Goal: Information Seeking & Learning: Learn about a topic

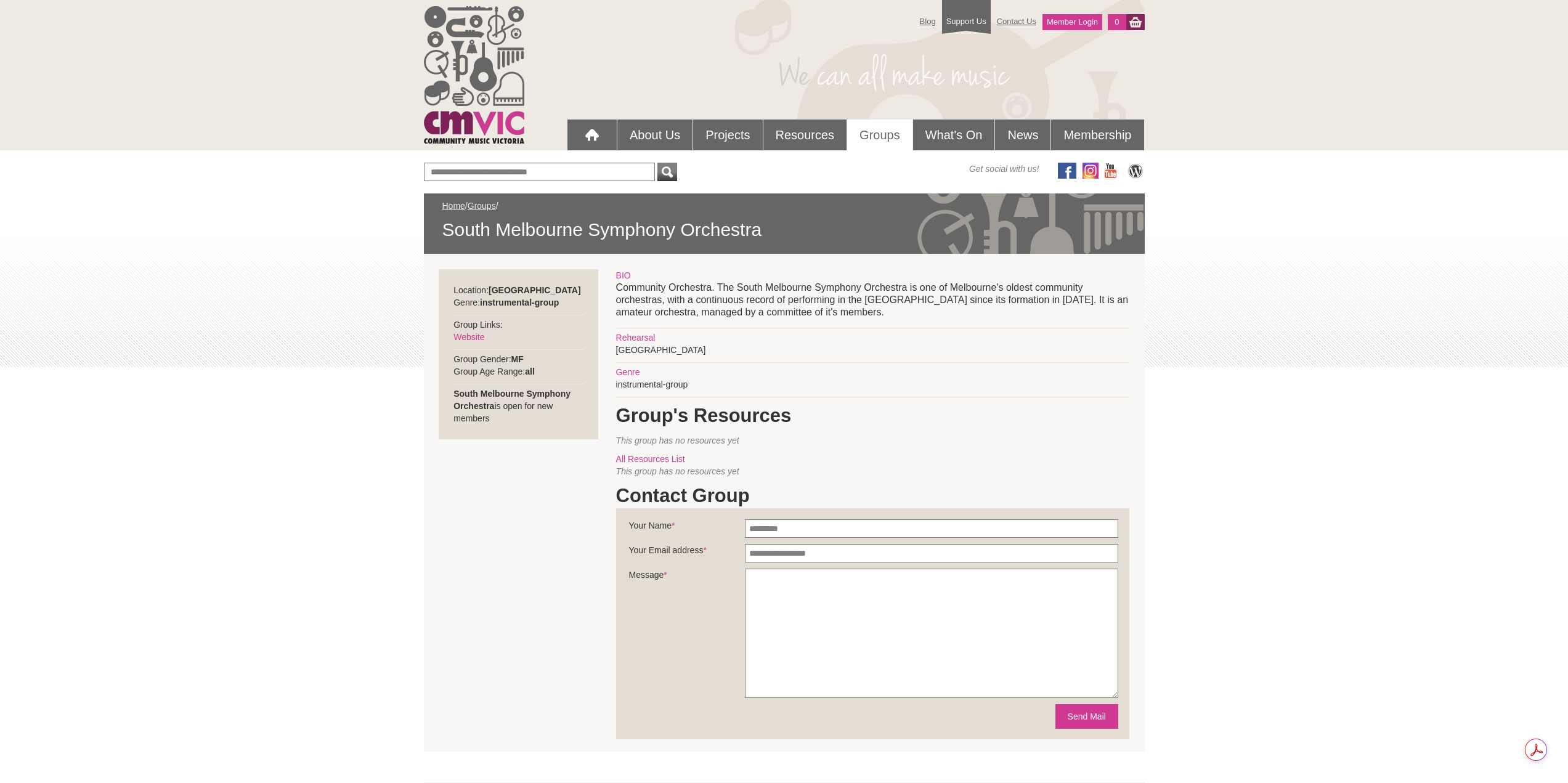
click at [875, 135] on link "Groups" at bounding box center [880, 135] width 66 height 31
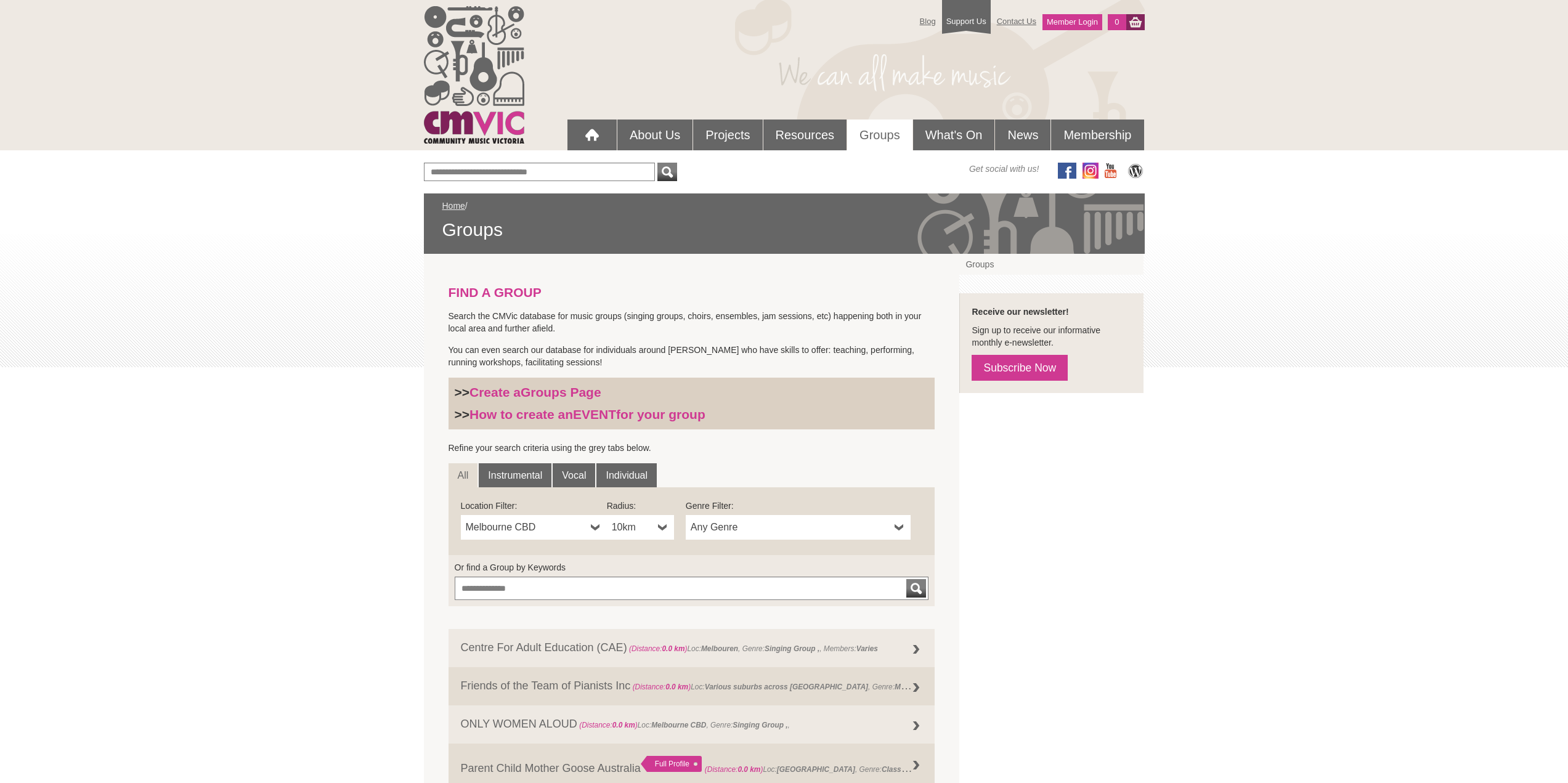
click at [765, 530] on span "Any Genre" at bounding box center [790, 527] width 199 height 15
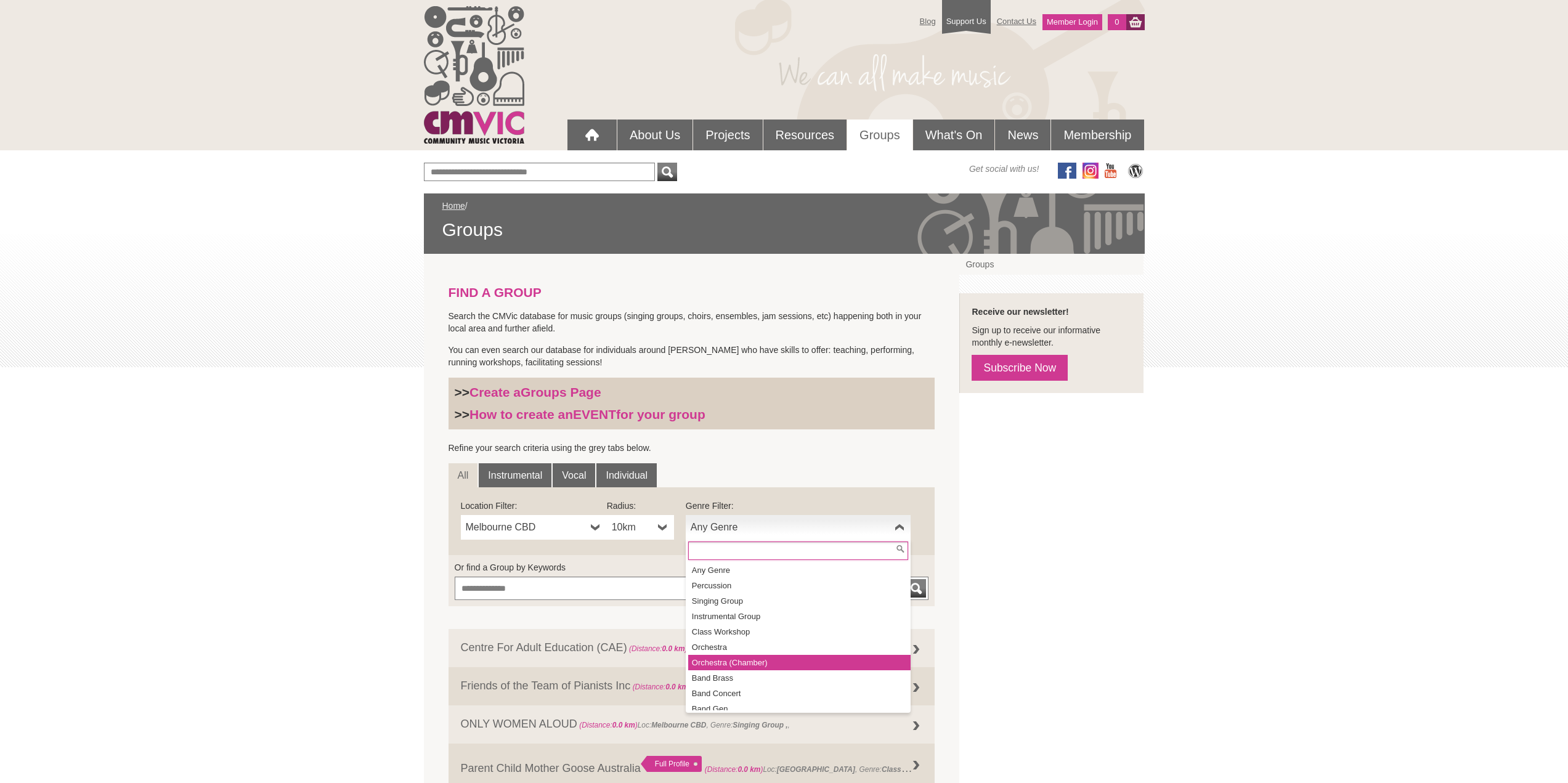
click at [754, 657] on li "Orchestra (Chamber)" at bounding box center [800, 662] width 222 height 15
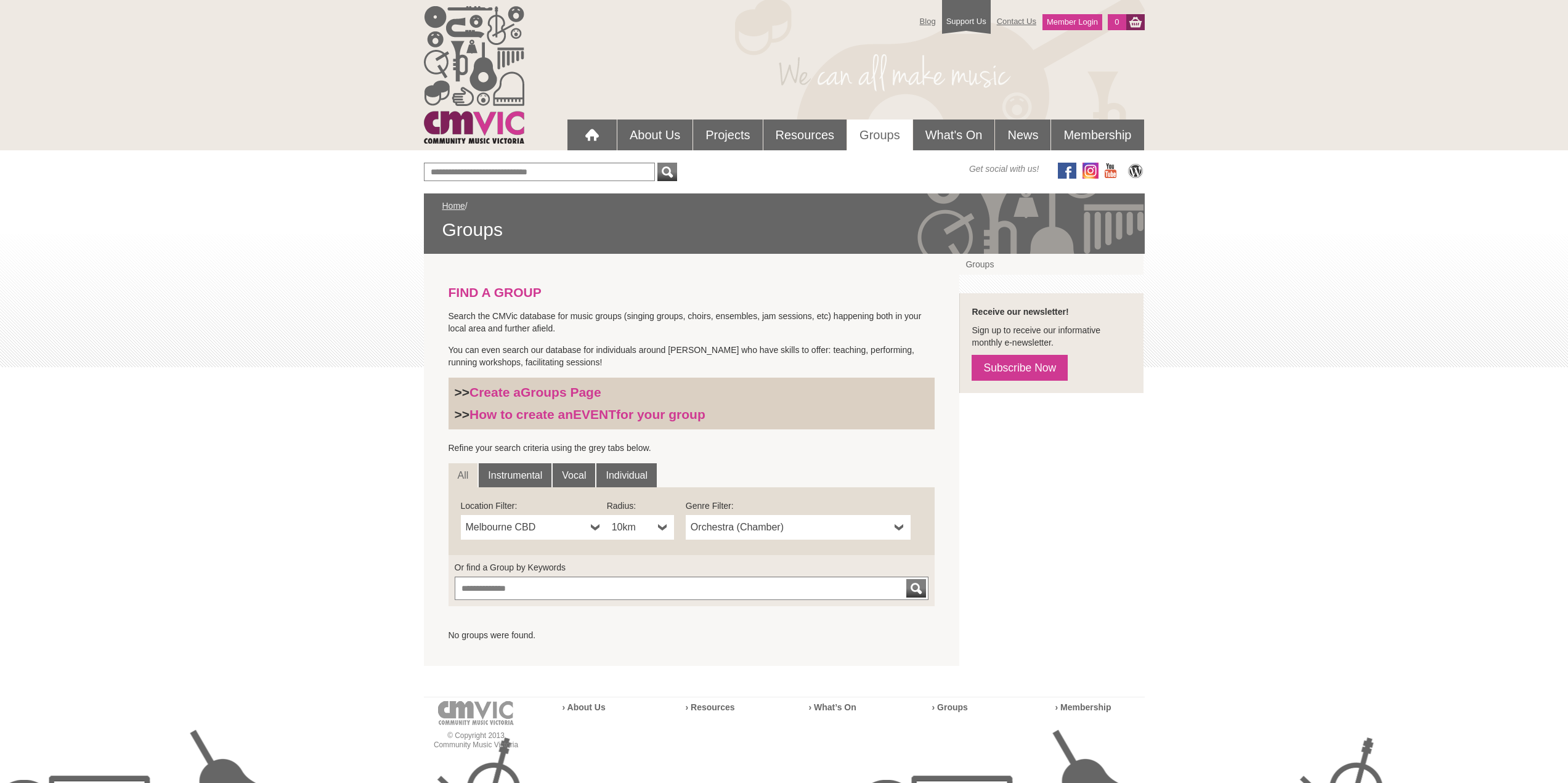
click at [659, 523] on b at bounding box center [663, 527] width 10 height 25
click at [640, 615] on li "50km" at bounding box center [642, 616] width 65 height 15
click at [768, 527] on span "Orchestra (Chamber)" at bounding box center [790, 527] width 199 height 15
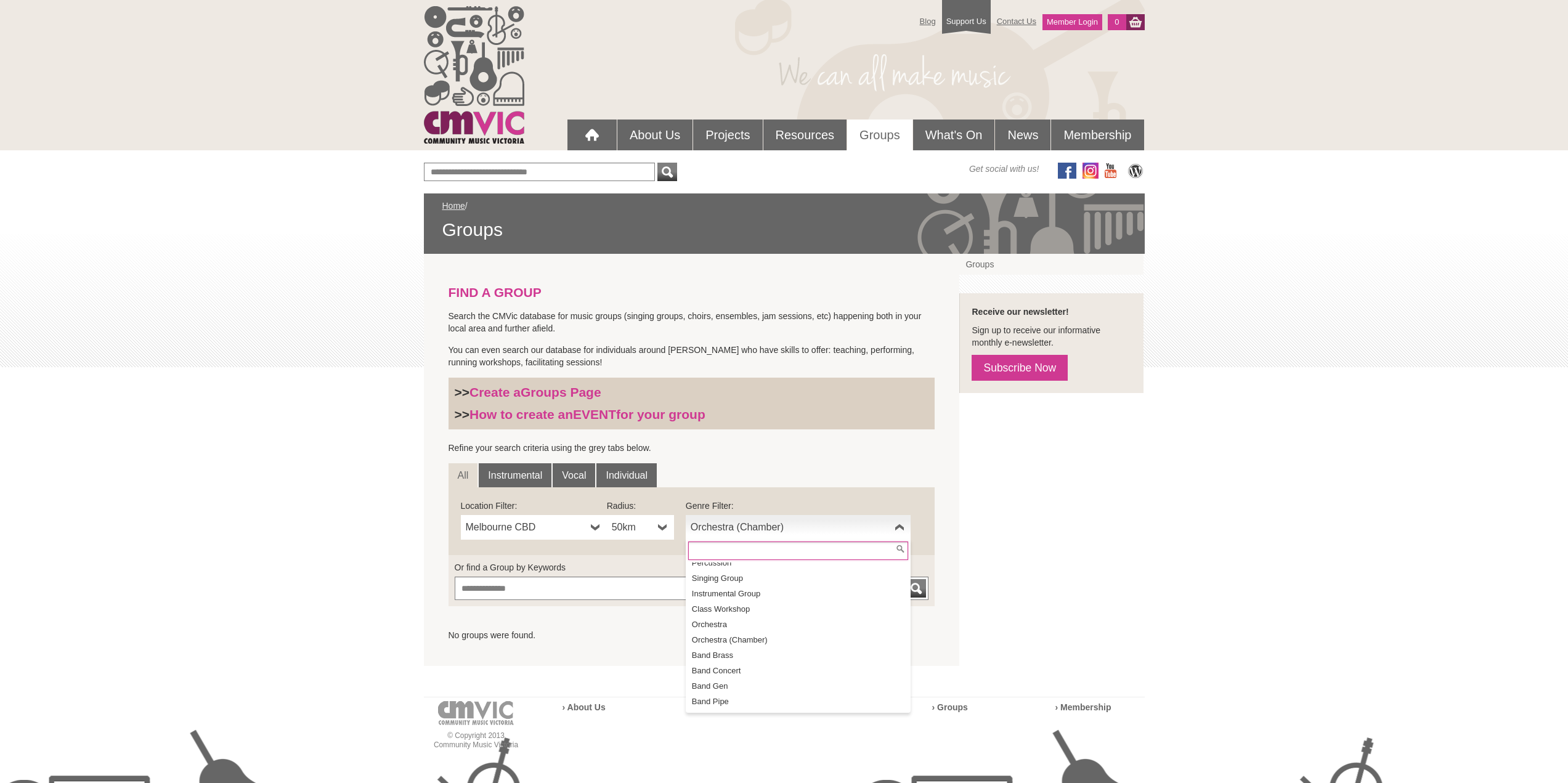
scroll to position [22, 0]
click at [739, 626] on li "Orchestra" at bounding box center [800, 625] width 222 height 15
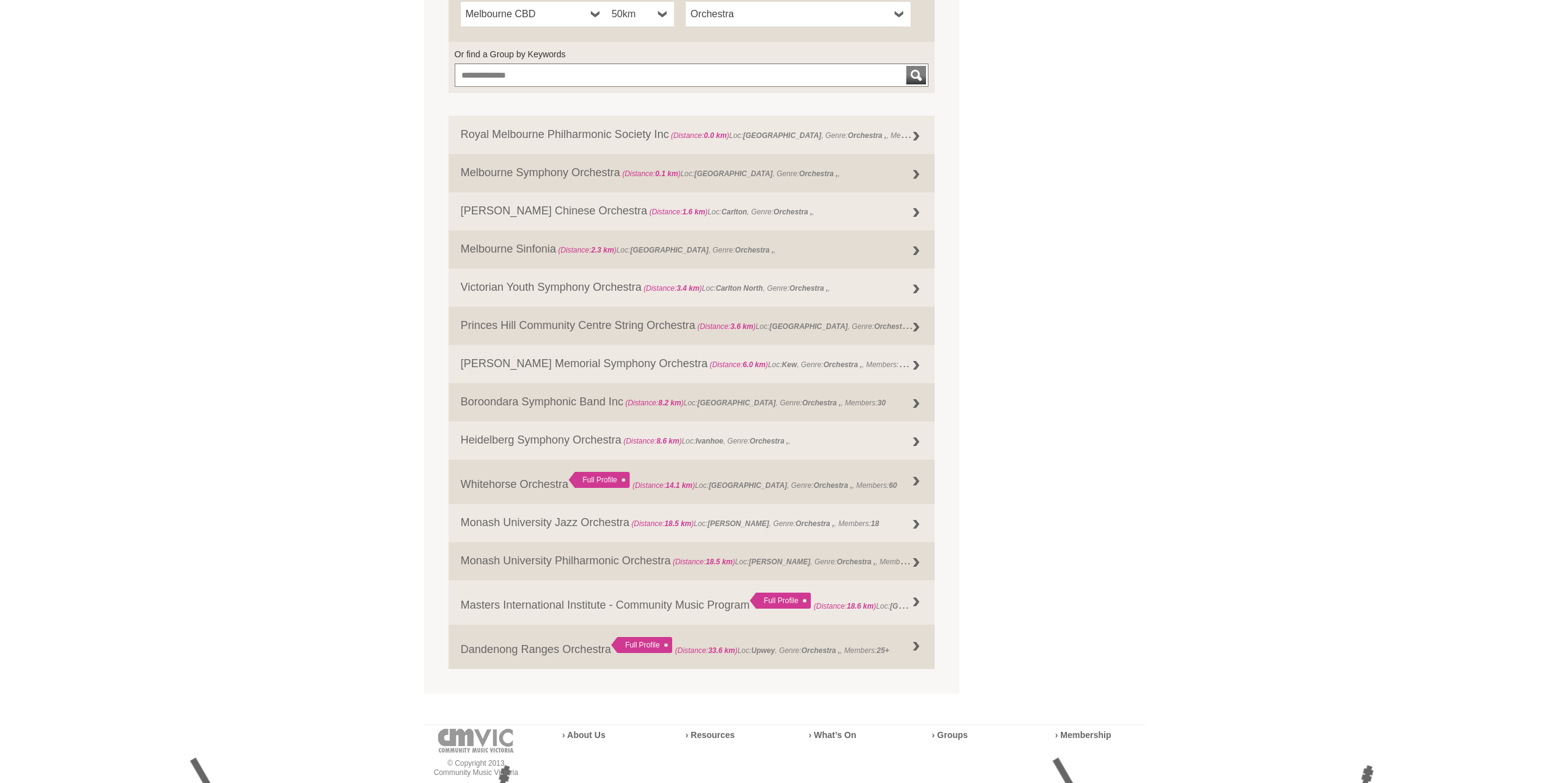
scroll to position [493, 0]
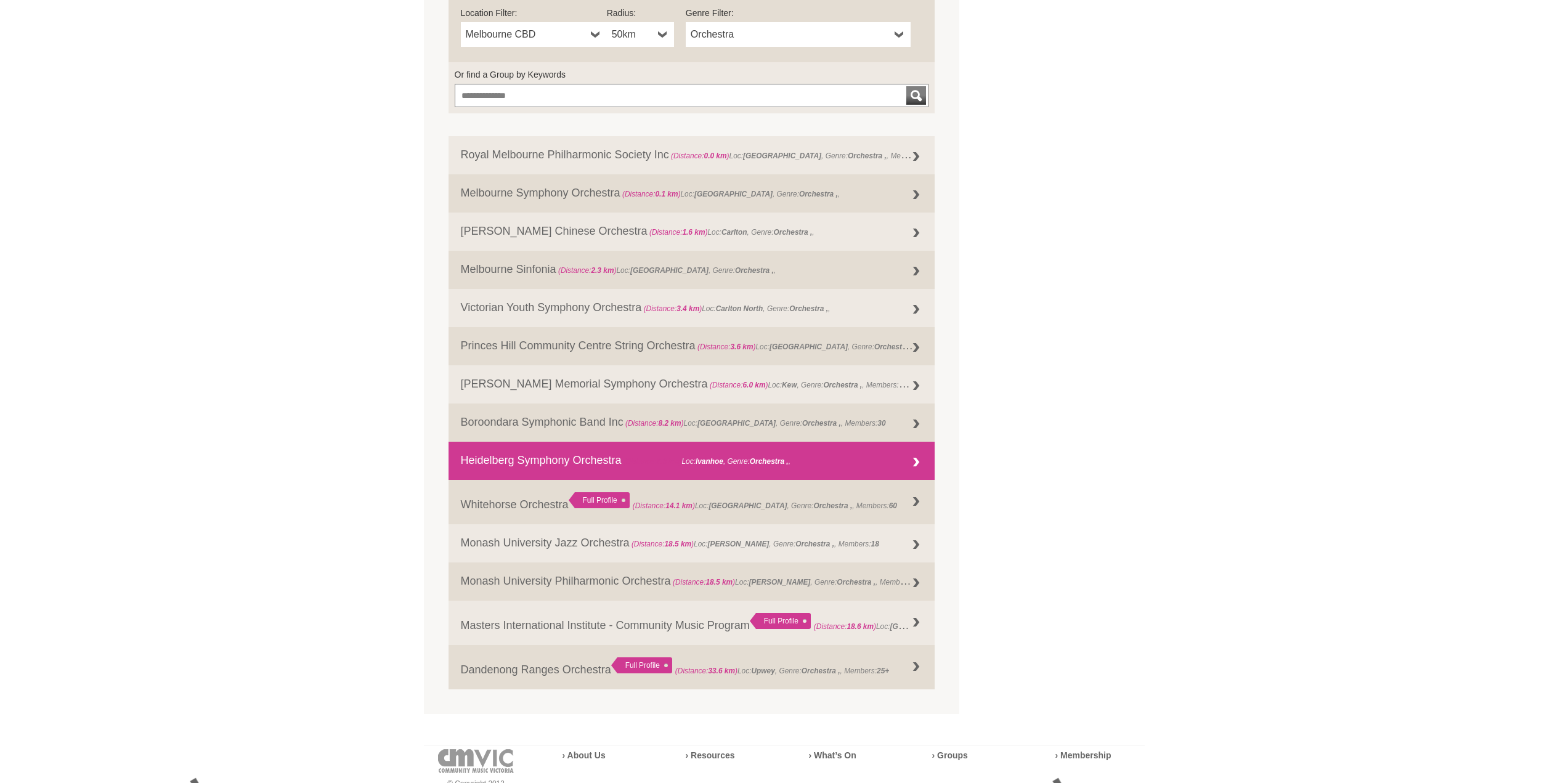
click at [582, 457] on link "Heidelberg Symphony Orchestra (Distance: 8.6 km ) Loc: Ivanhoe , Genre: Orchest…" at bounding box center [692, 461] width 487 height 38
